Goal: Use online tool/utility: Utilize a website feature to perform a specific function

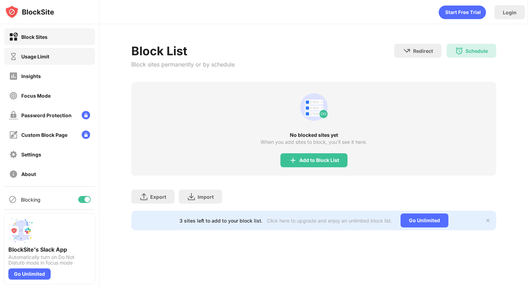
click at [46, 59] on div "Usage Limit" at bounding box center [29, 56] width 40 height 9
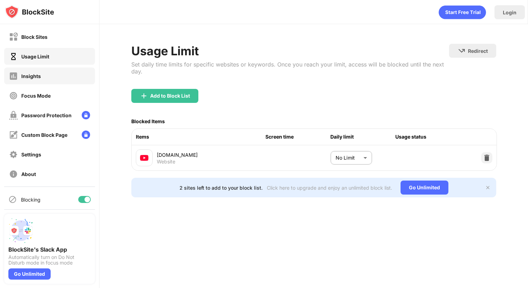
click at [66, 72] on div "Insights" at bounding box center [49, 75] width 91 height 17
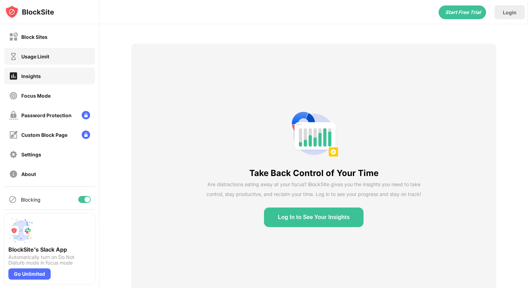
click at [82, 59] on div "Usage Limit" at bounding box center [49, 56] width 91 height 17
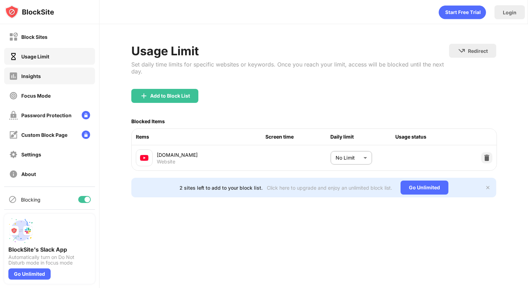
click at [82, 79] on div "Insights" at bounding box center [49, 75] width 91 height 17
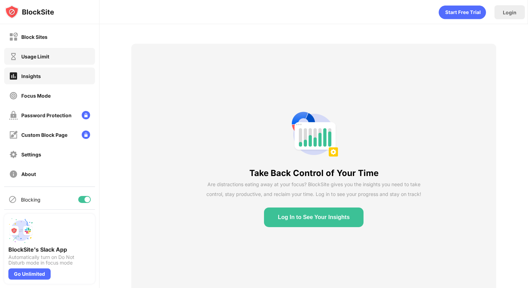
click at [84, 59] on div "Usage Limit" at bounding box center [49, 56] width 91 height 17
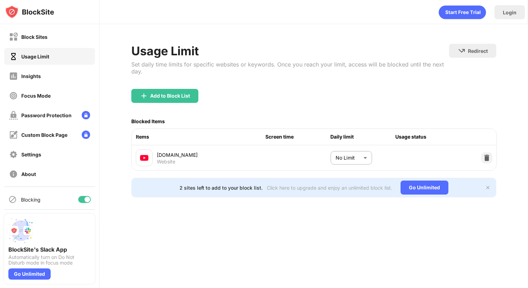
click at [89, 86] on div "Block Sites Usage Limit Insights Focus Mode Password Protection Custom Block Pa…" at bounding box center [49, 105] width 99 height 162
click at [89, 94] on div "Focus Mode" at bounding box center [49, 95] width 91 height 17
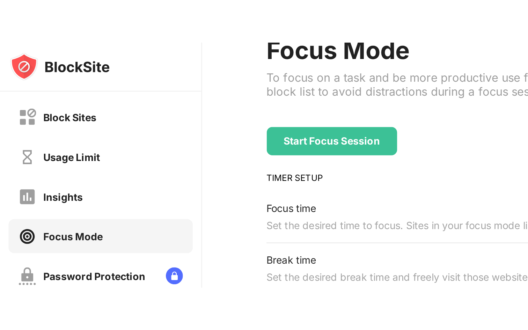
scroll to position [47, 0]
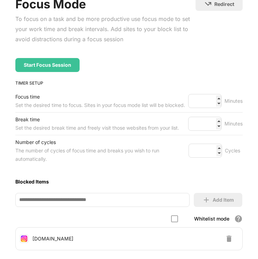
click at [155, 60] on div "Start Focus Session" at bounding box center [128, 65] width 227 height 14
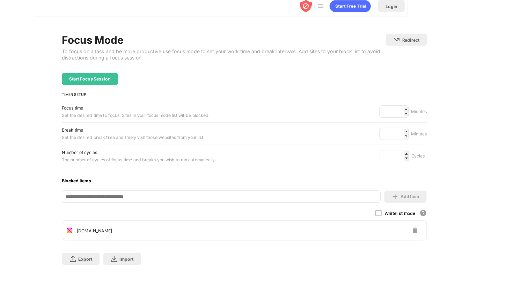
scroll to position [5, 0]
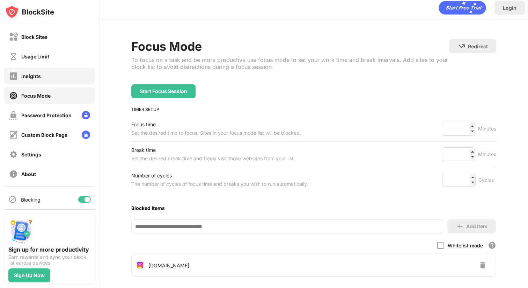
click at [66, 69] on div "Insights" at bounding box center [49, 75] width 91 height 17
